Goal: Transaction & Acquisition: Subscribe to service/newsletter

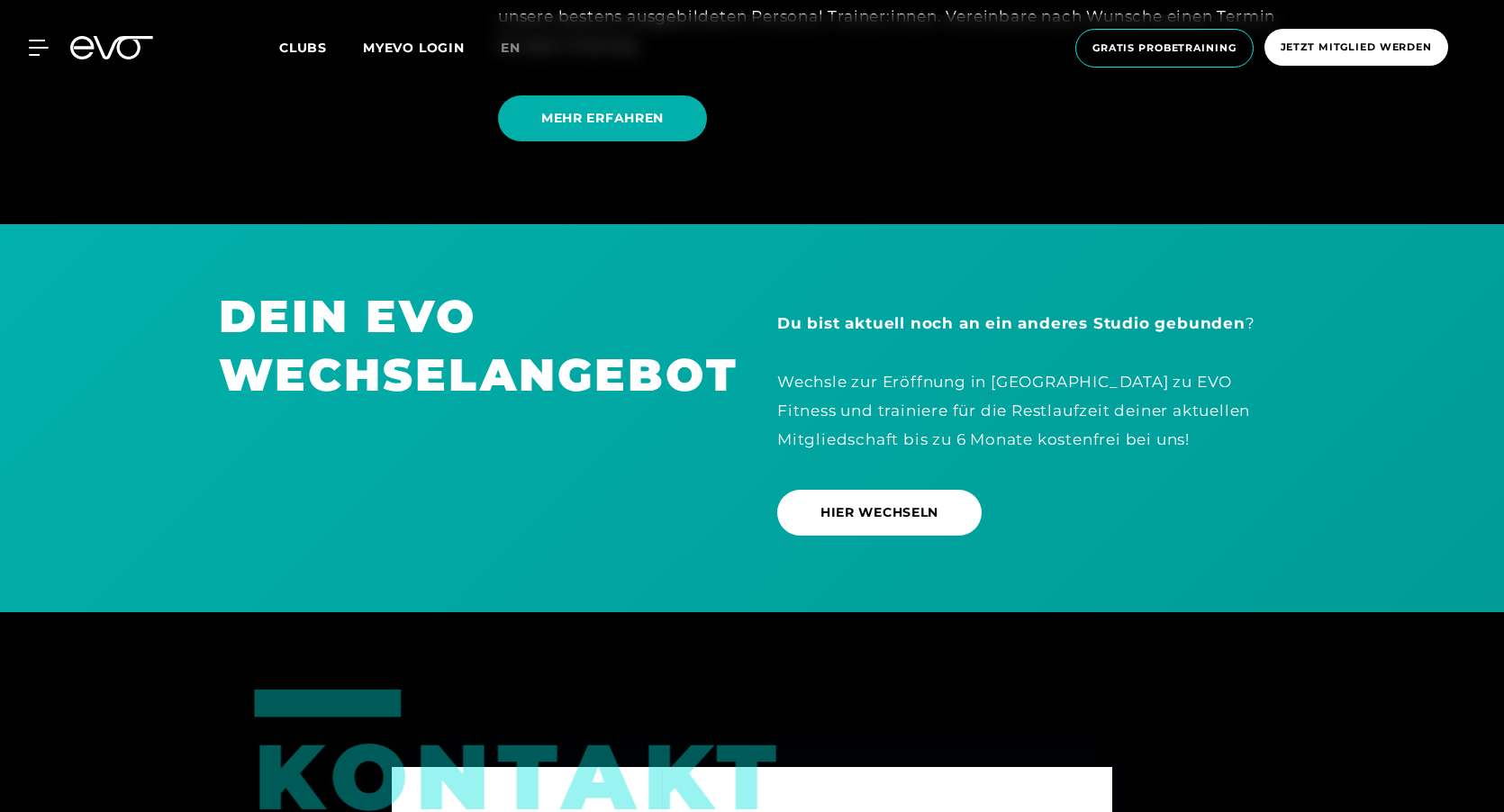
scroll to position [5312, 0]
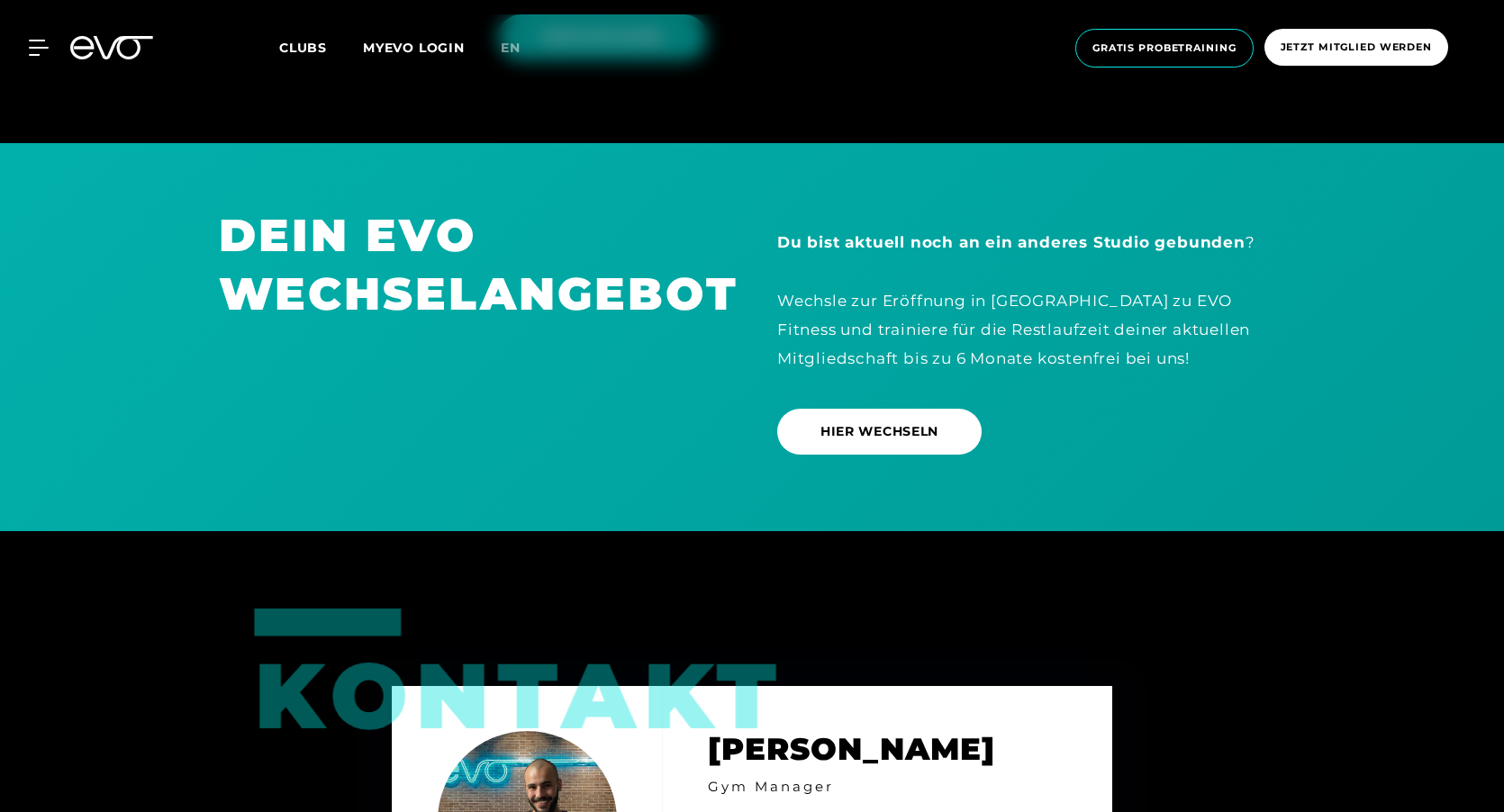
click at [304, 39] on link "Clubs" at bounding box center [321, 48] width 84 height 18
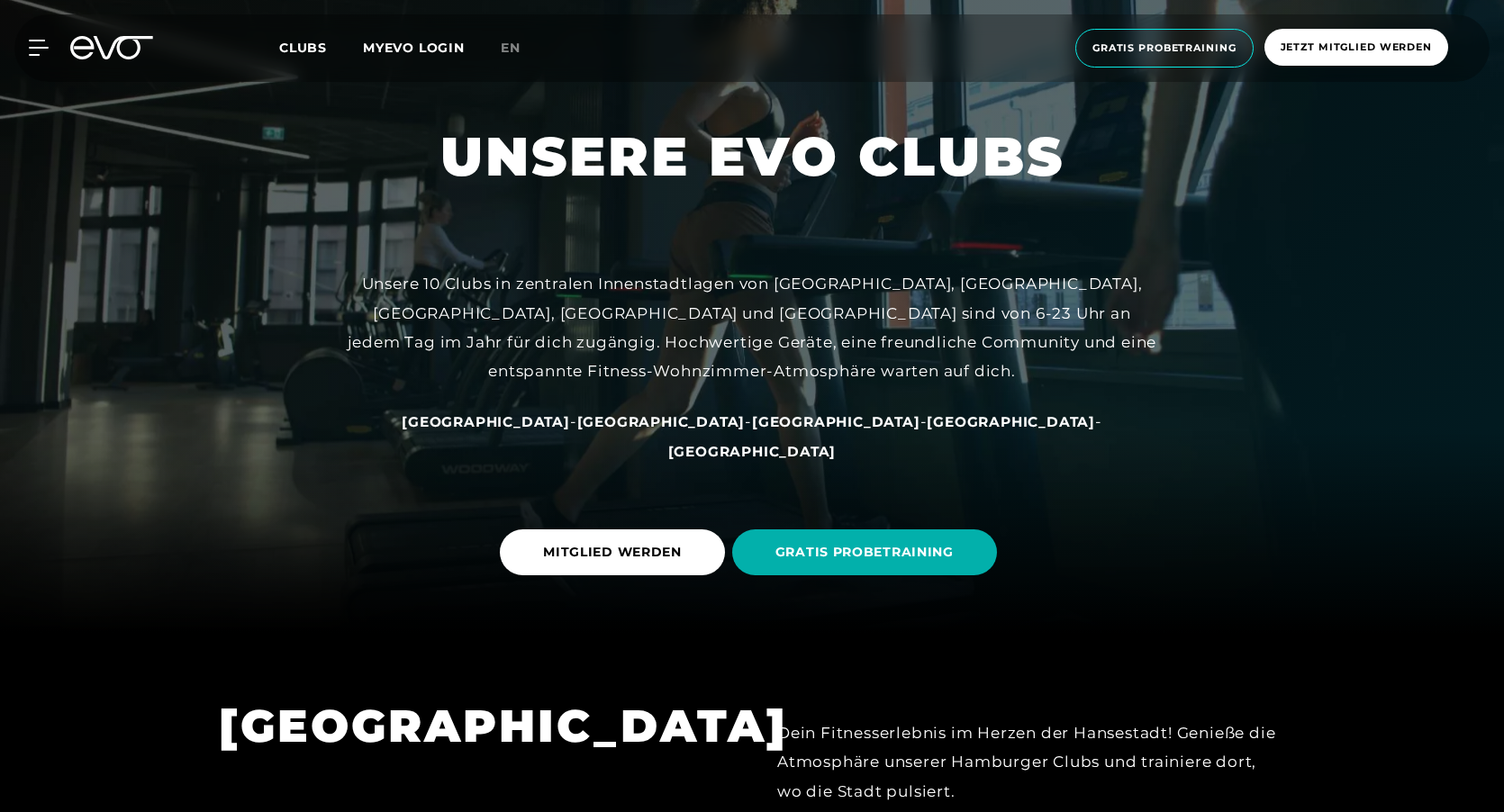
scroll to position [180, 0]
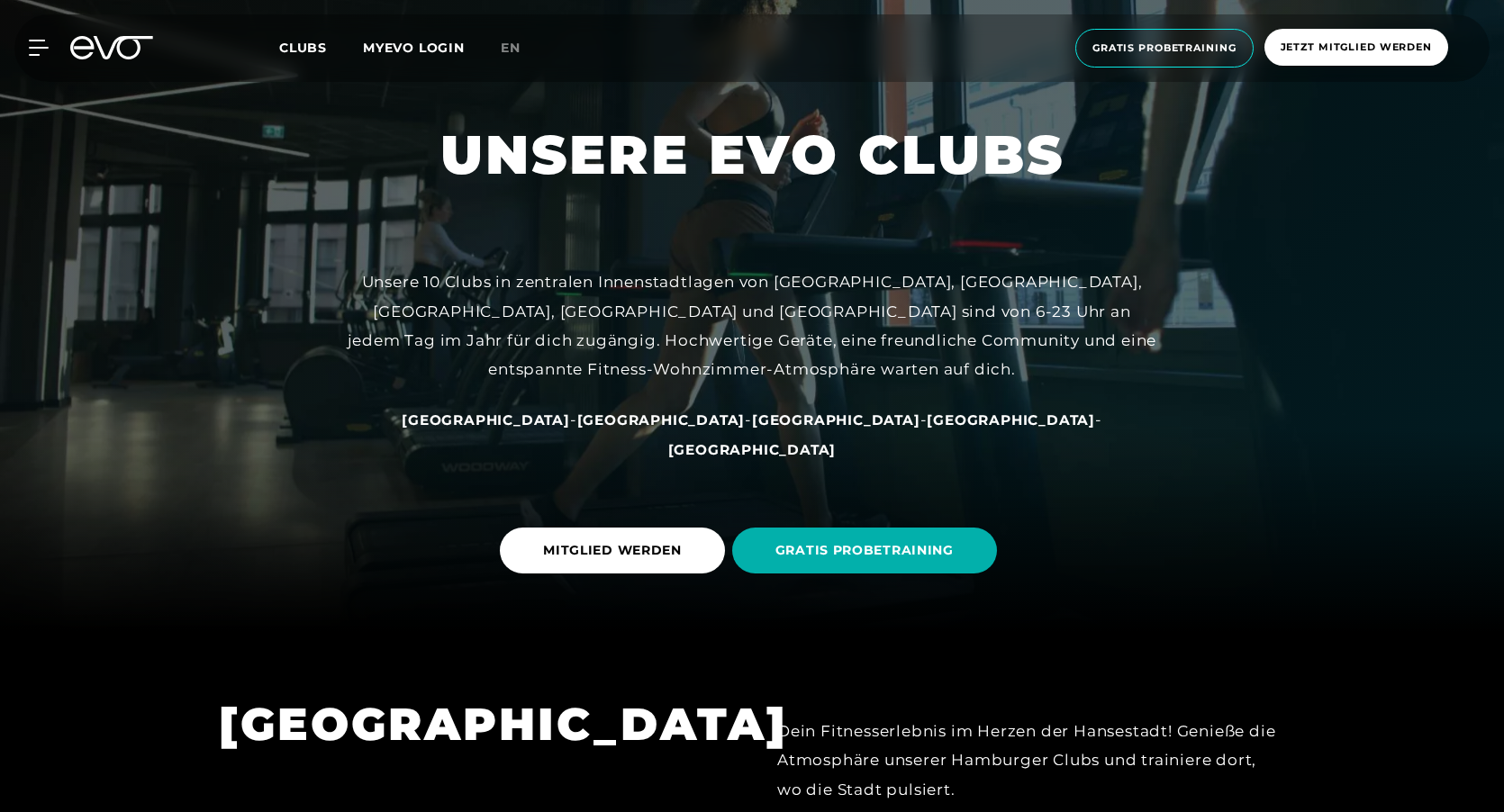
click at [634, 429] on span "[GEOGRAPHIC_DATA]" at bounding box center [661, 420] width 169 height 18
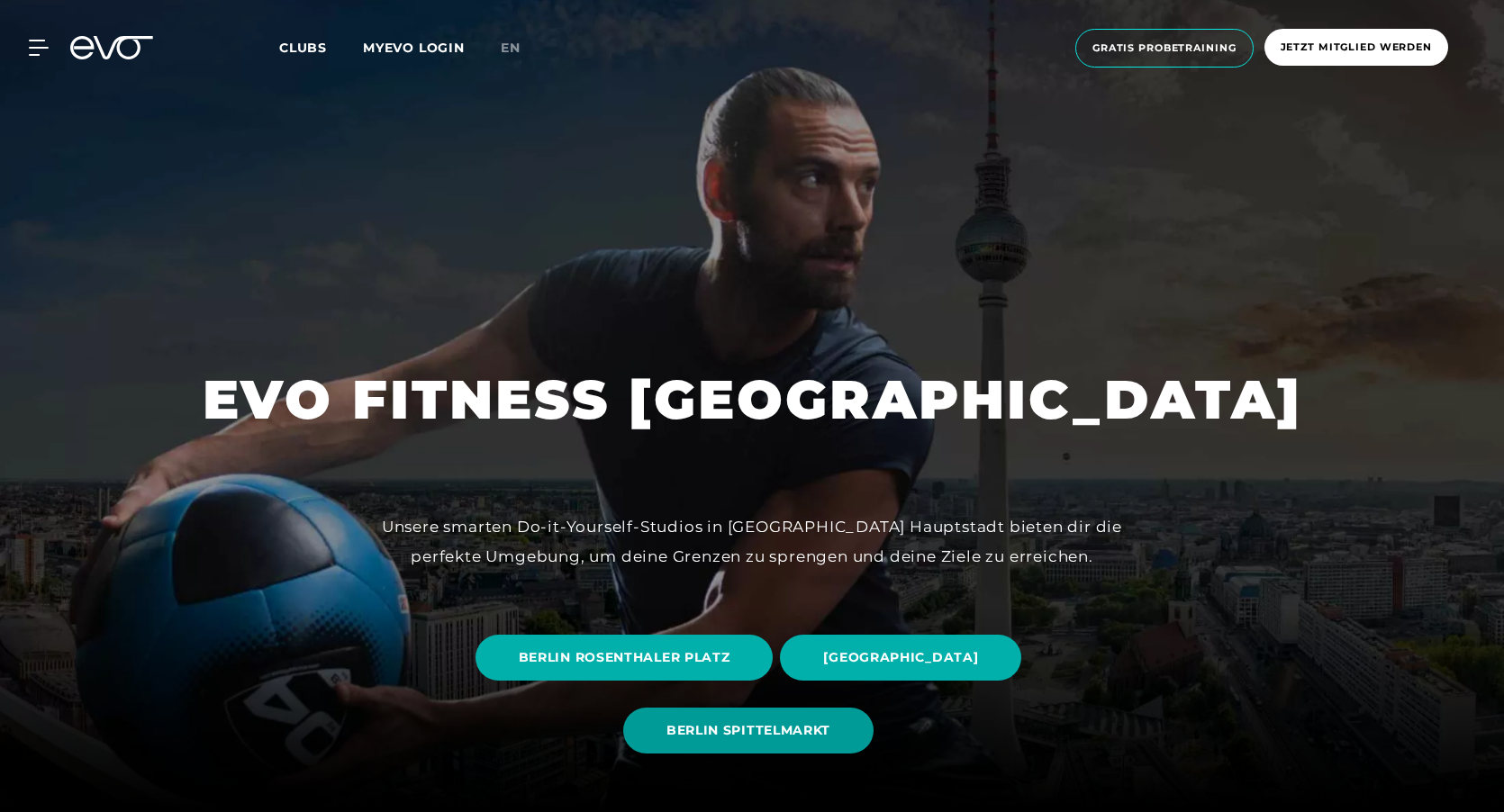
click at [767, 726] on span "BERLIN SPITTELMARKT" at bounding box center [748, 730] width 164 height 19
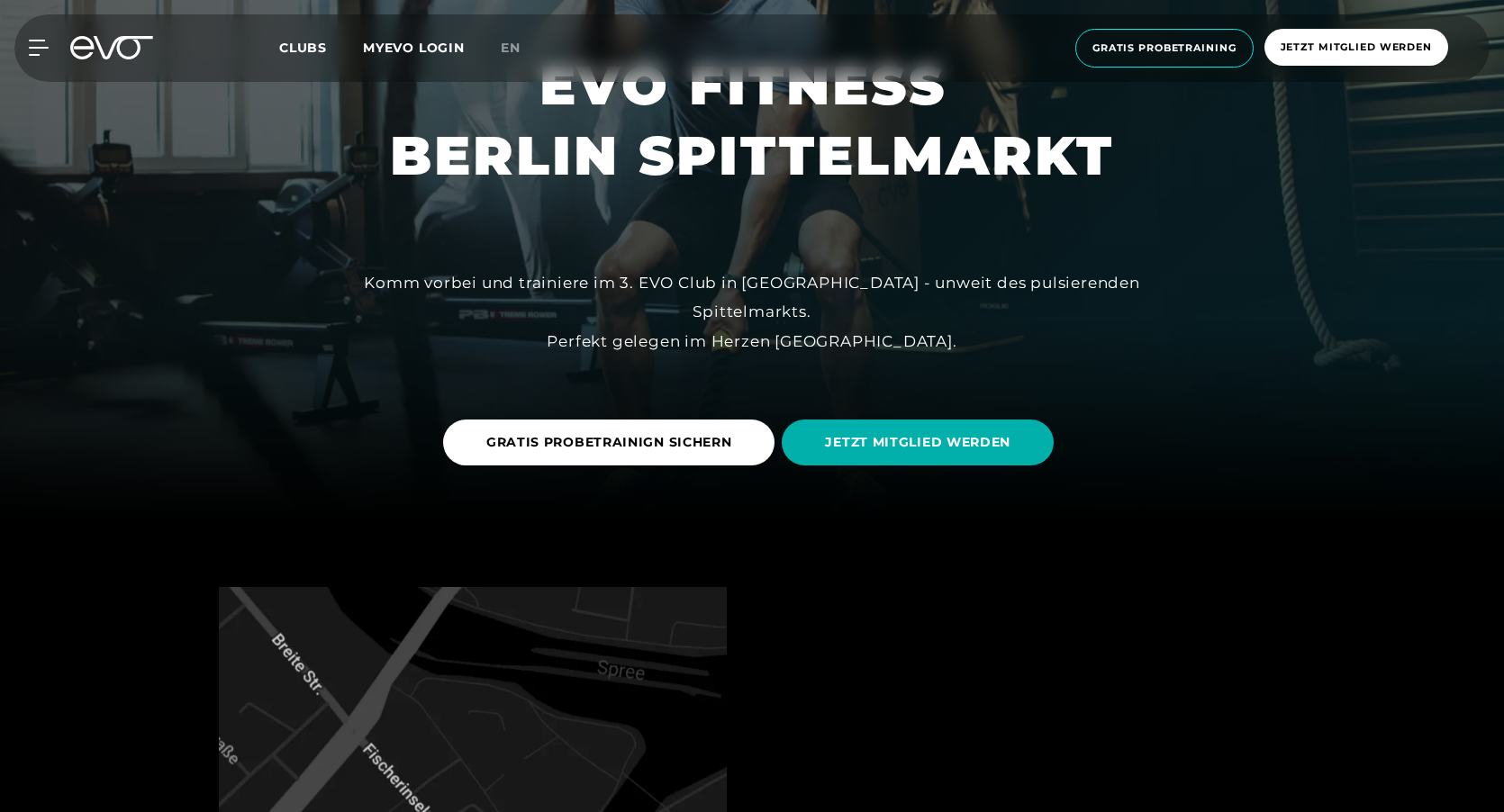
scroll to position [360, 0]
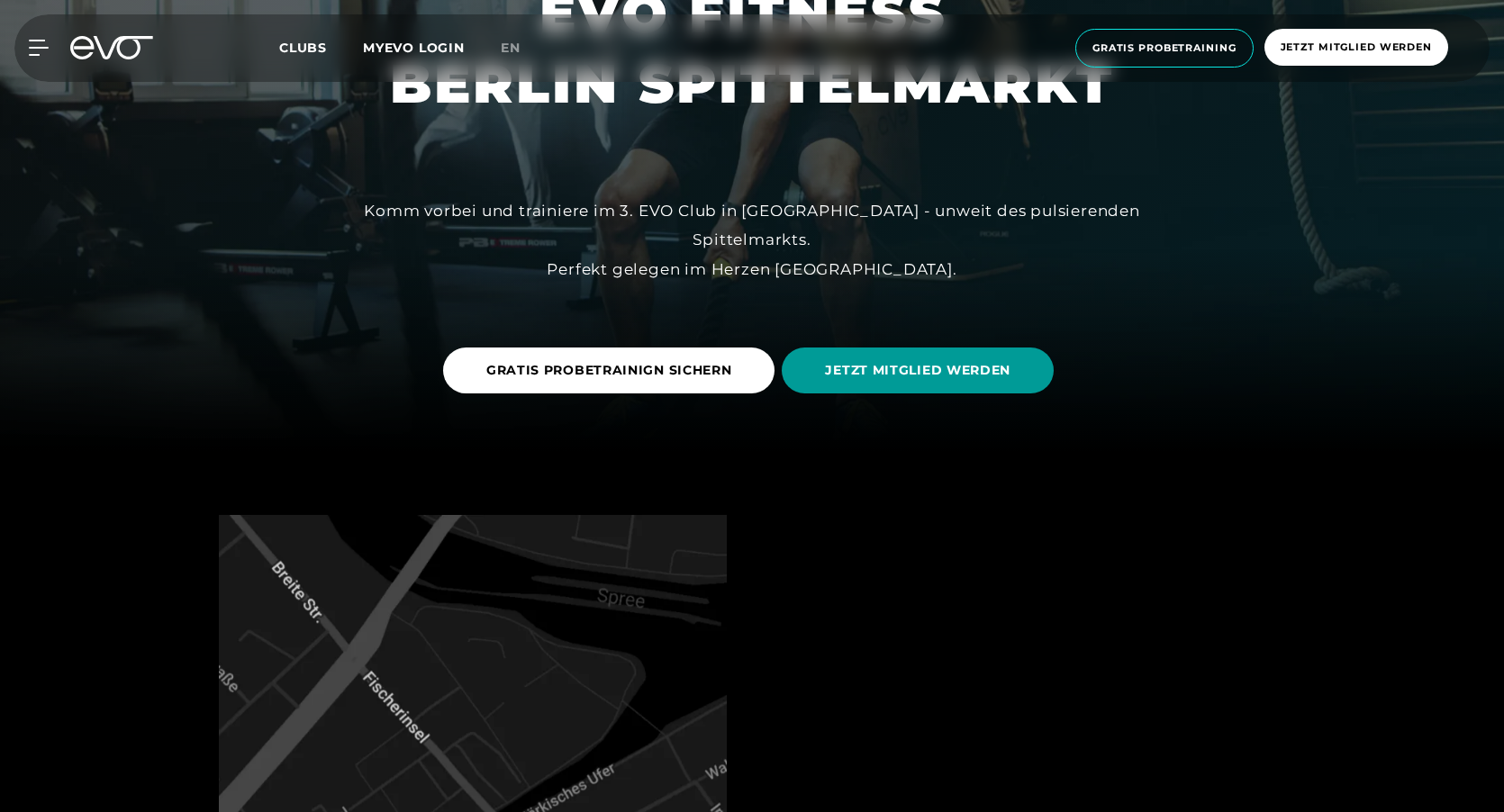
click at [927, 380] on span "JETZT MITGLIED WERDEN" at bounding box center [918, 370] width 272 height 46
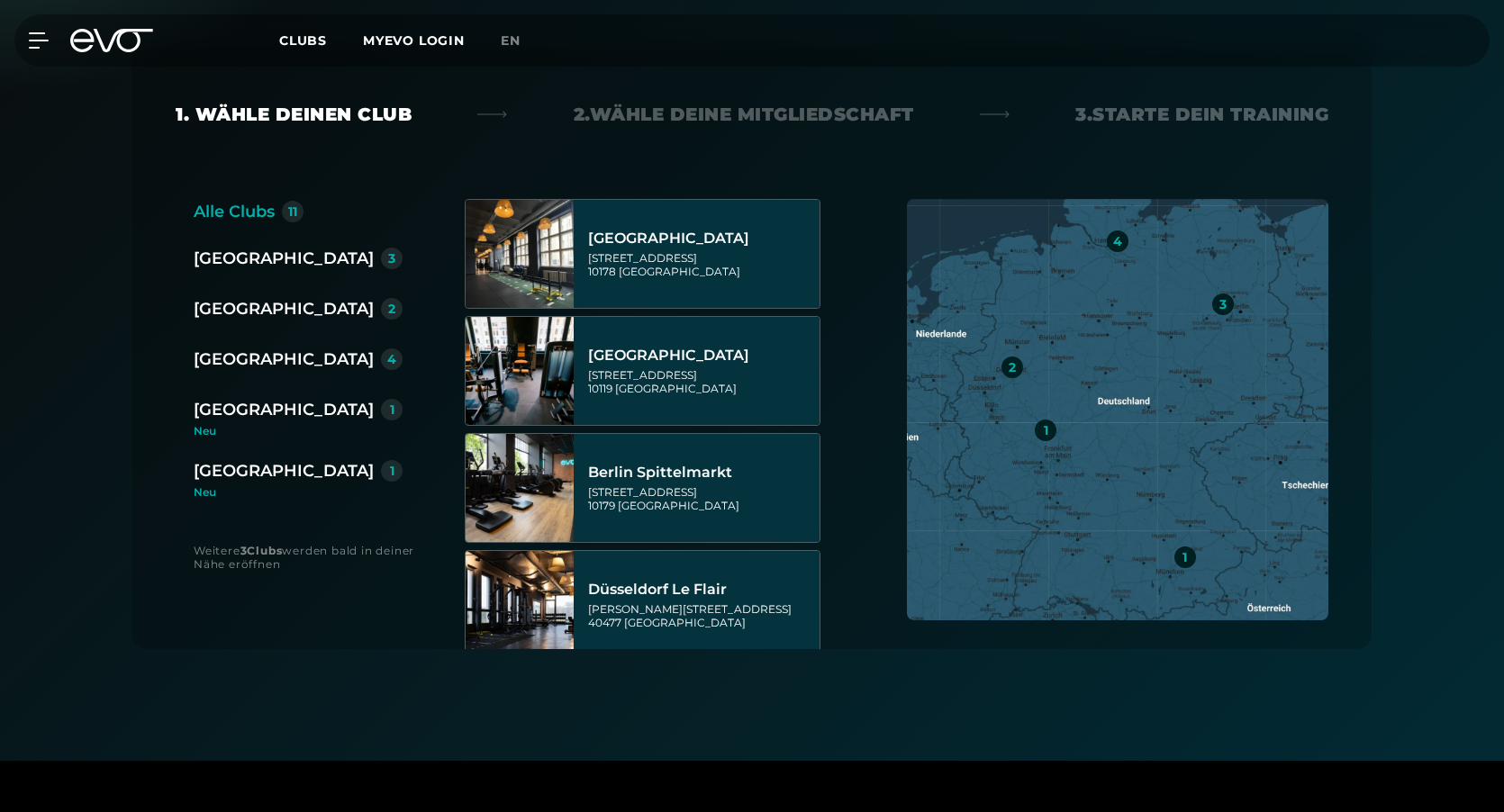
scroll to position [360, 0]
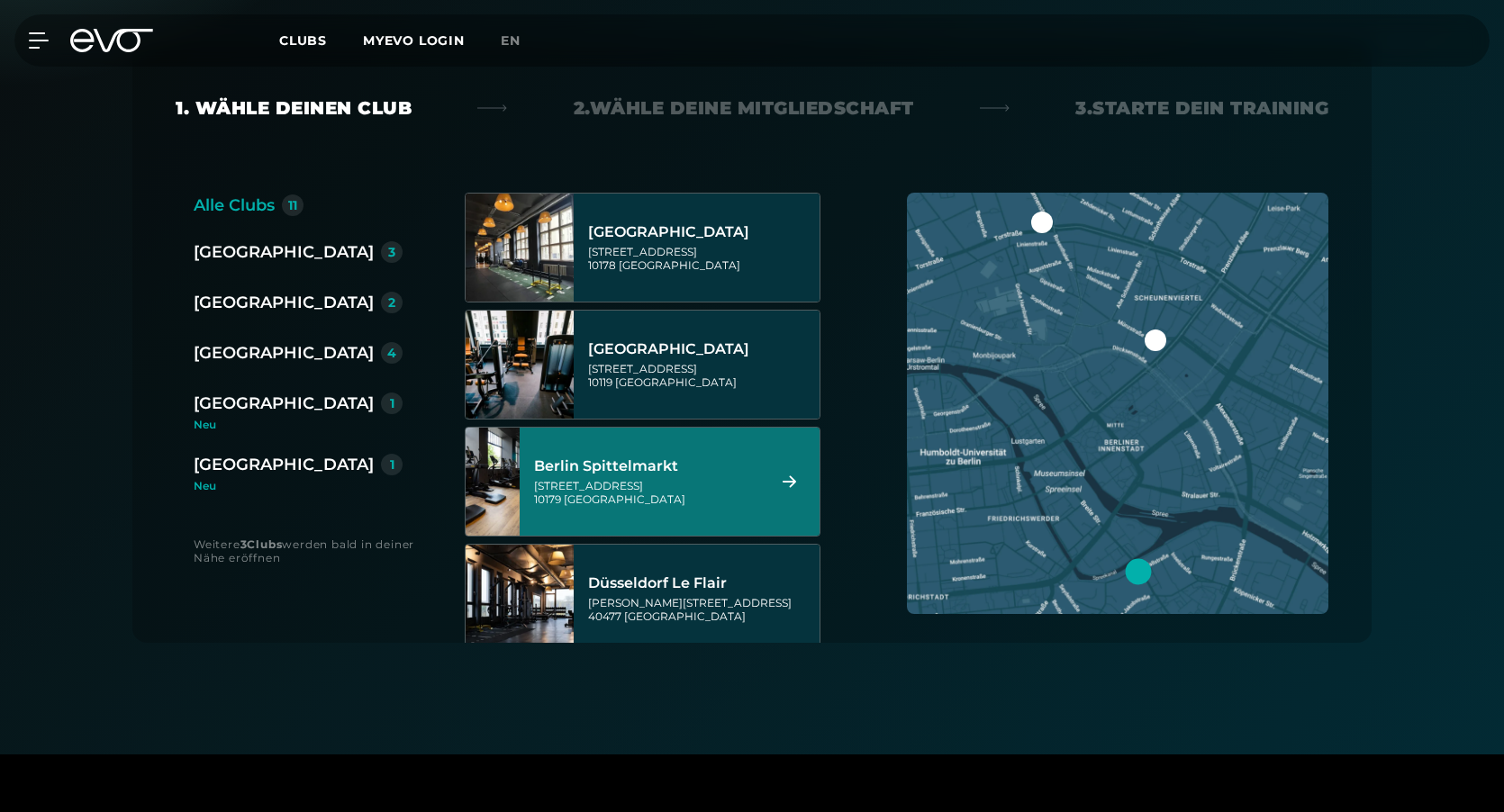
click at [680, 473] on div "Berlin Spittelmarkt" at bounding box center [648, 466] width 226 height 18
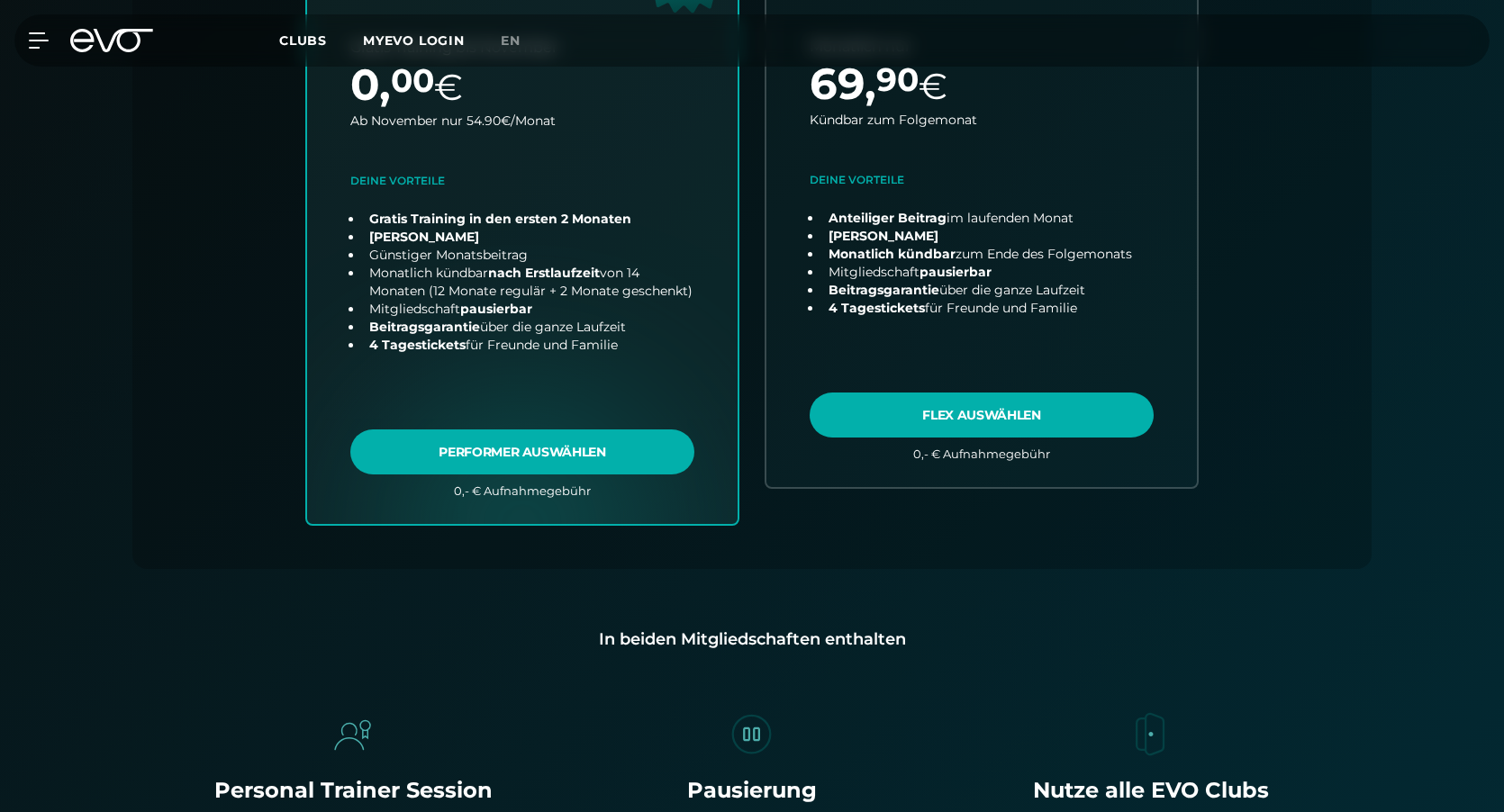
scroll to position [758, 0]
